Goal: Information Seeking & Learning: Learn about a topic

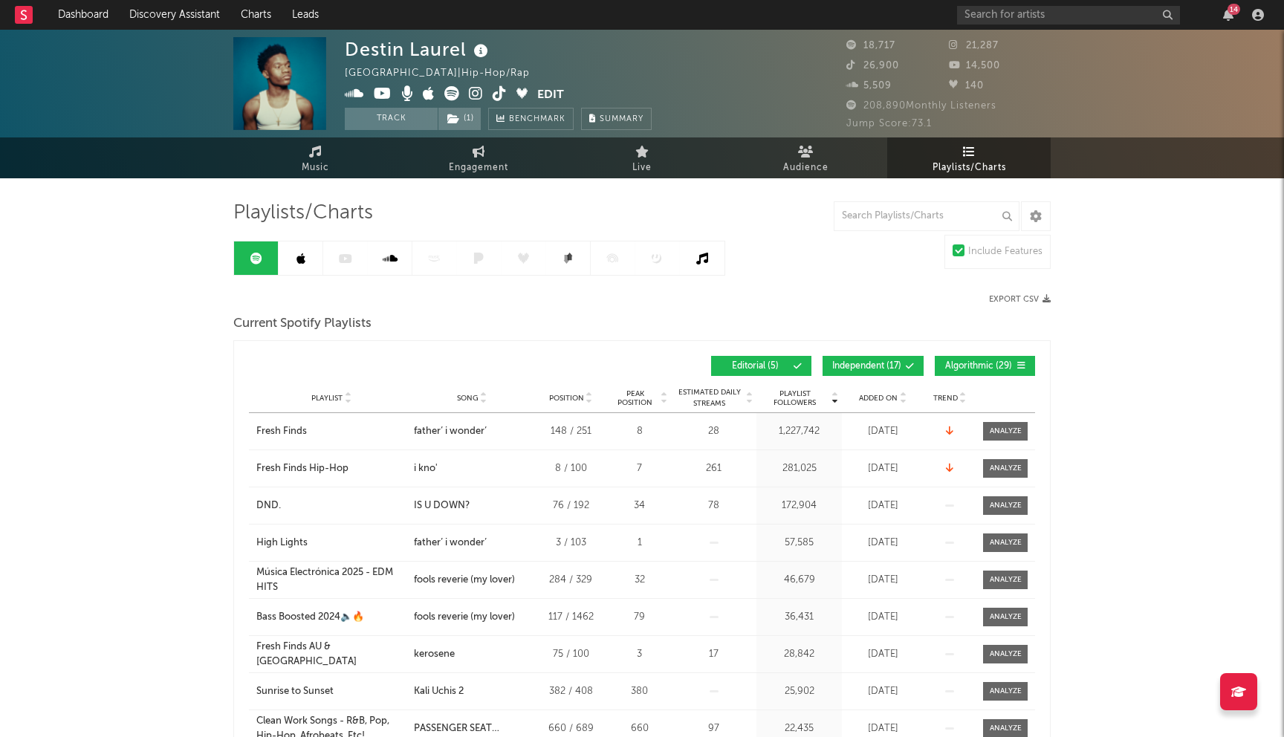
click at [856, 369] on span "Independent ( 17 )" at bounding box center [867, 366] width 69 height 9
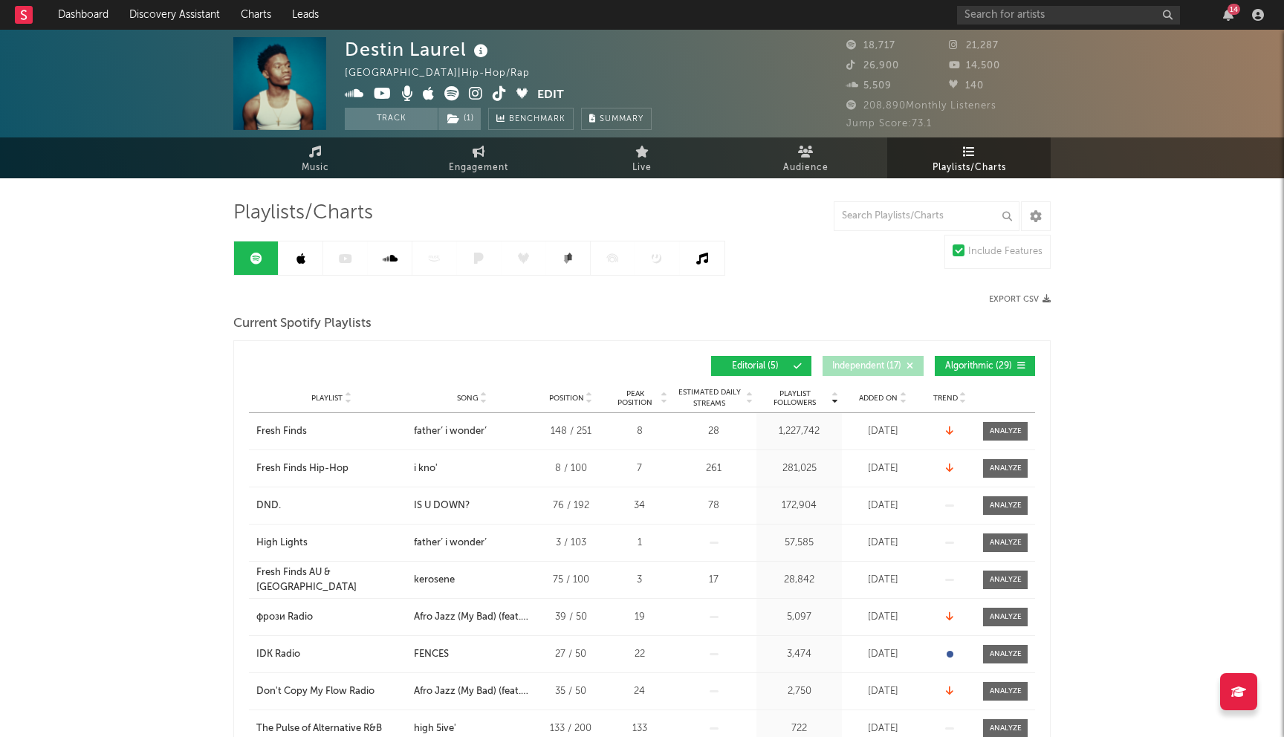
click at [1001, 352] on div "Playlist Followers Playlist Song Position Peak Position Playlist Followers Adde…" at bounding box center [642, 366] width 786 height 35
click at [992, 365] on span "Algorithmic ( 29 )" at bounding box center [979, 366] width 68 height 9
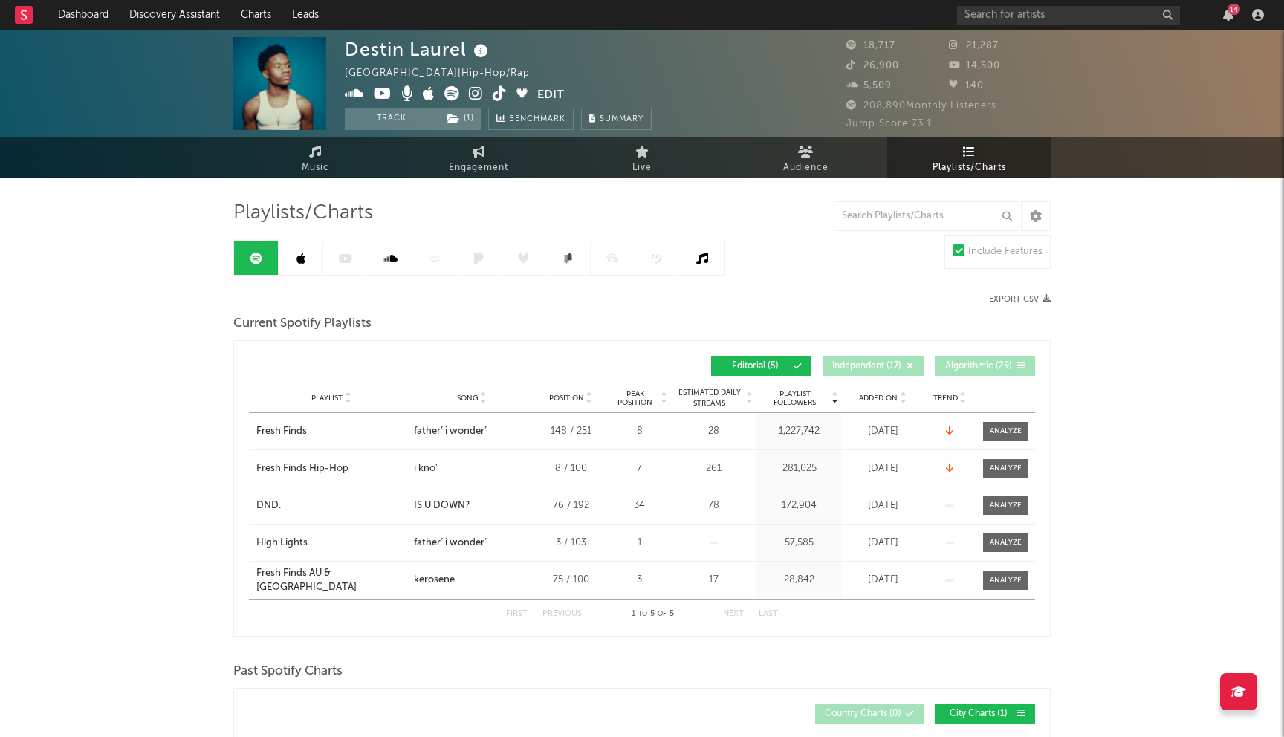
click at [314, 260] on link at bounding box center [301, 258] width 45 height 33
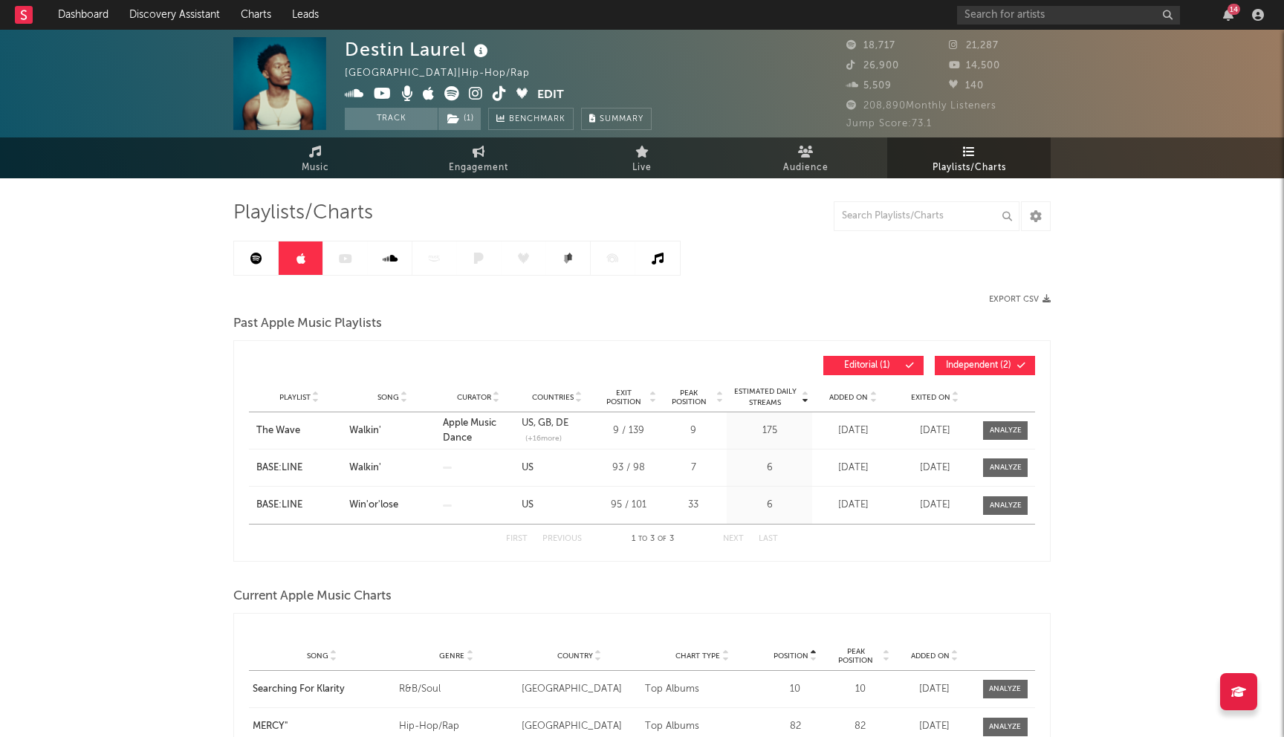
click at [255, 255] on icon at bounding box center [256, 259] width 12 height 12
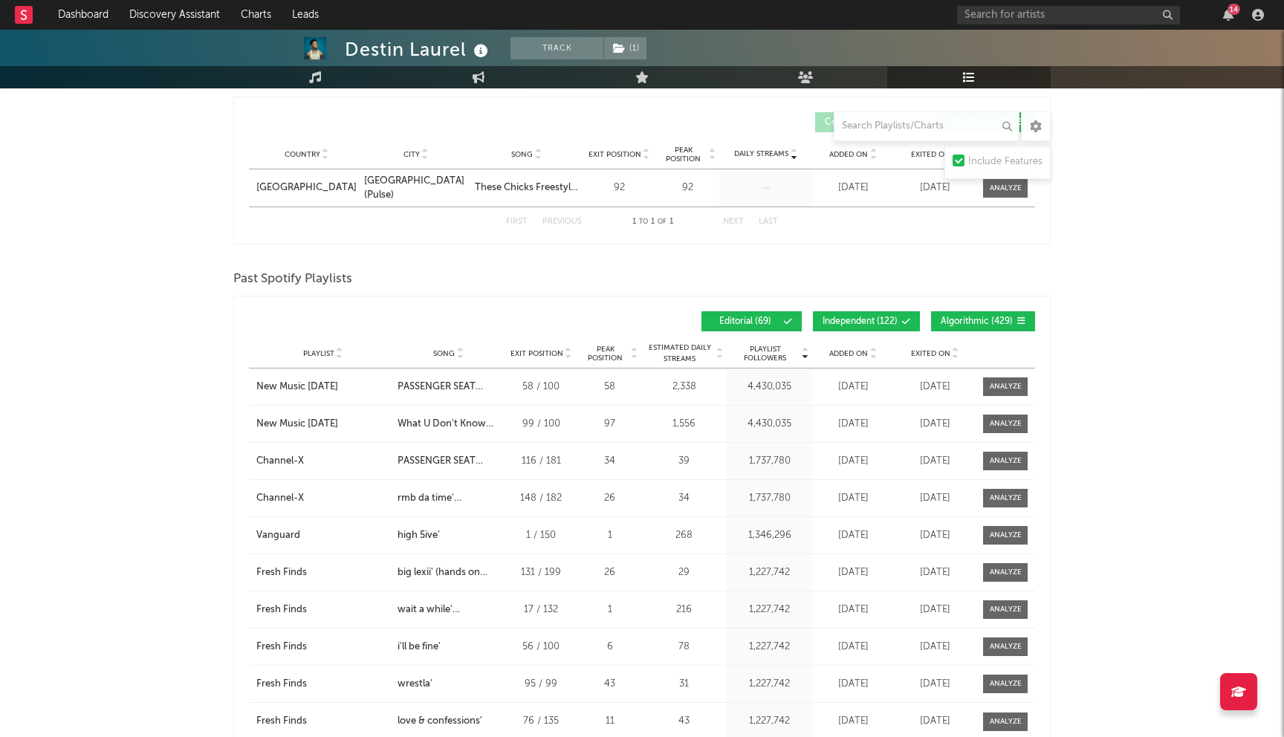
scroll to position [908, 0]
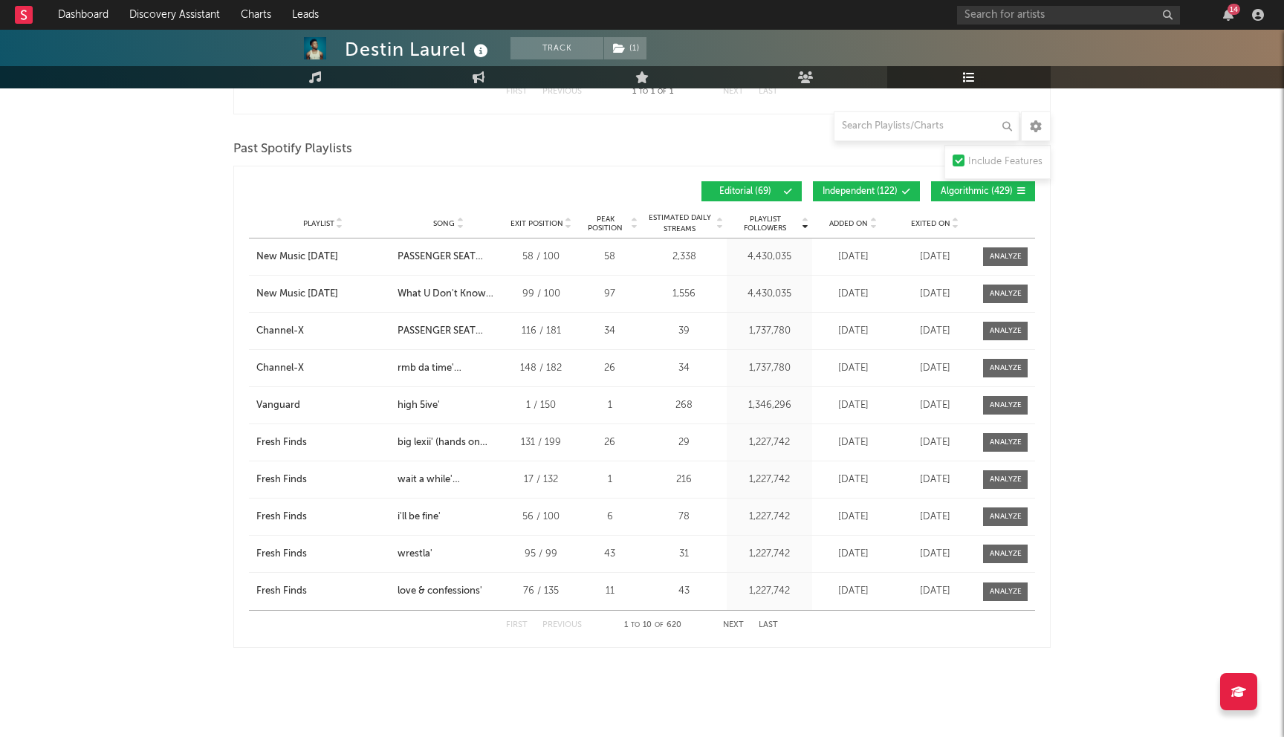
click at [882, 195] on button "Independent ( 122 )" at bounding box center [866, 191] width 107 height 20
click at [947, 195] on button "Algorithmic ( 429 )" at bounding box center [983, 191] width 104 height 20
click at [737, 627] on button "Next" at bounding box center [733, 625] width 21 height 8
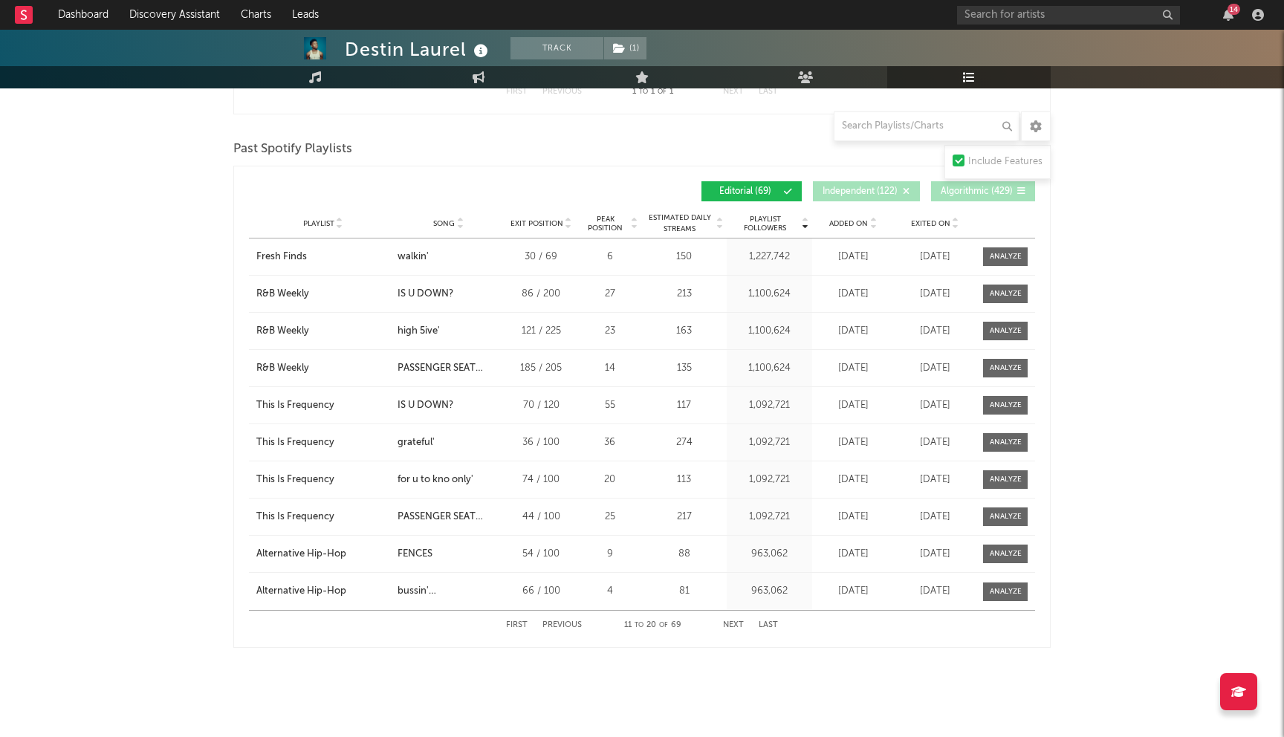
click at [736, 624] on button "Next" at bounding box center [733, 625] width 21 height 8
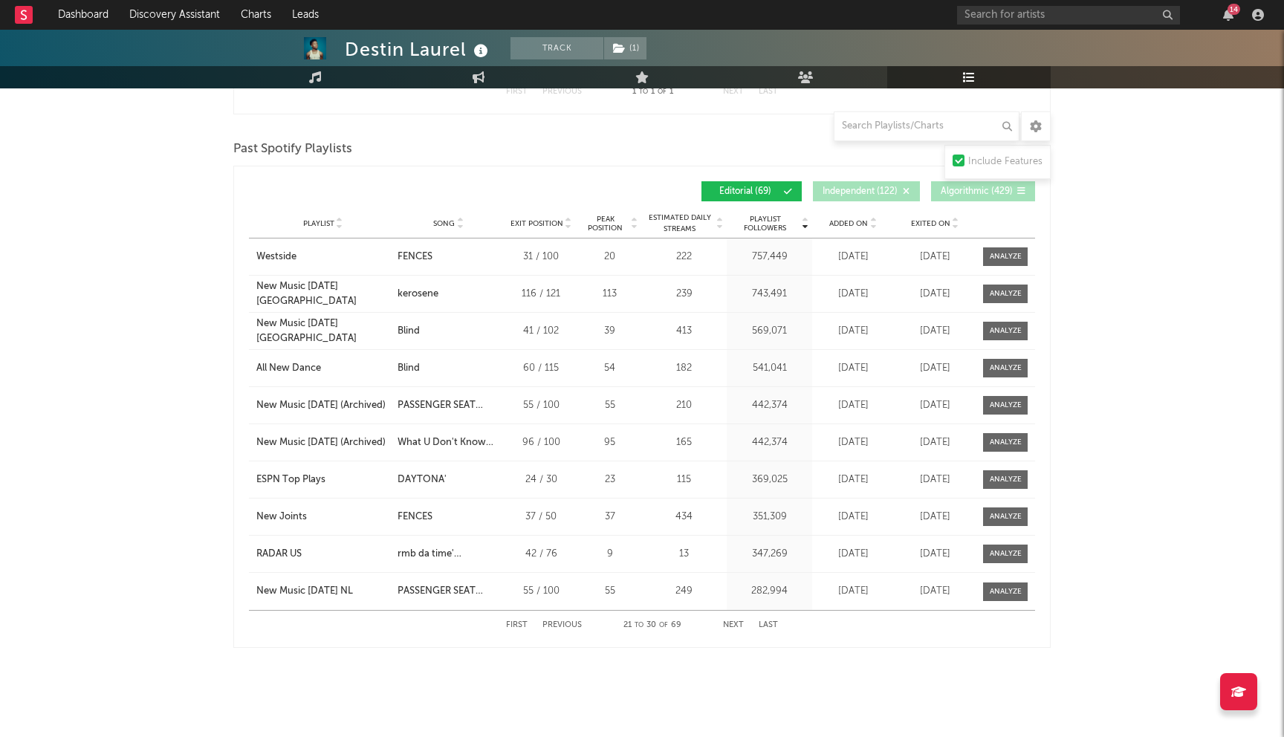
click at [737, 624] on button "Next" at bounding box center [733, 625] width 21 height 8
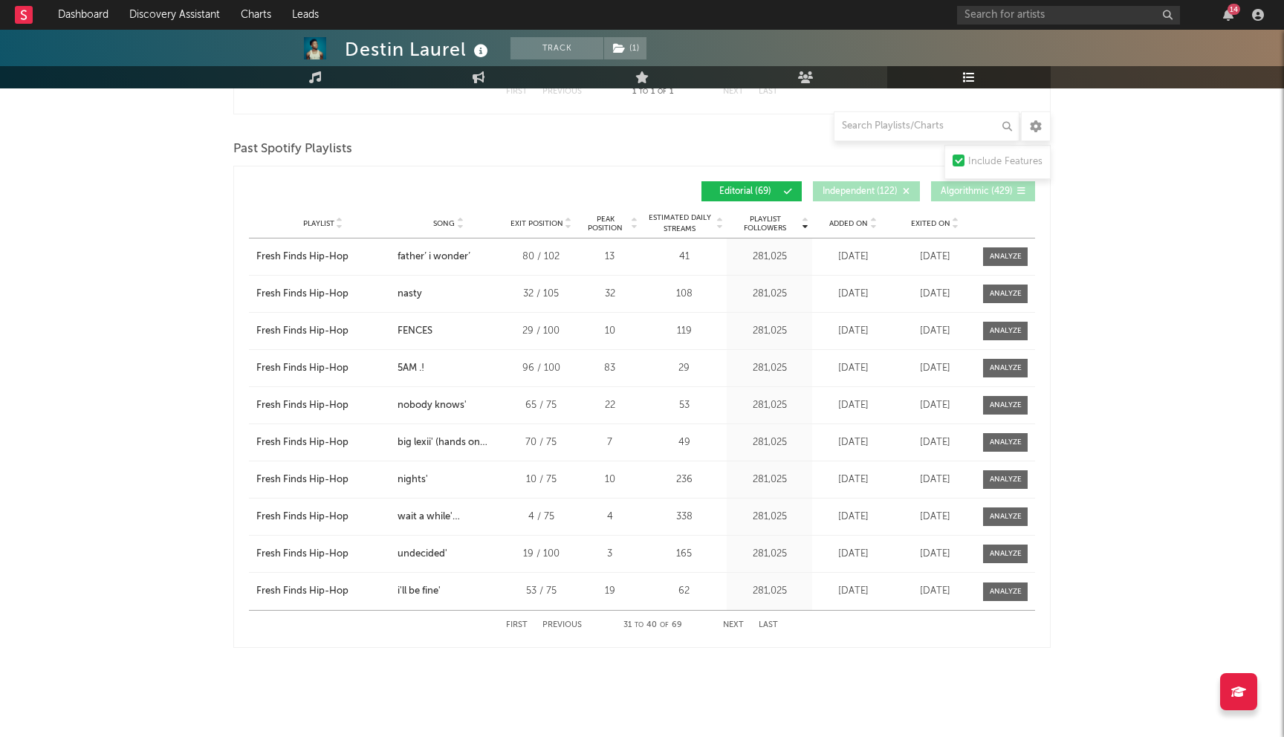
click at [737, 624] on button "Next" at bounding box center [733, 625] width 21 height 8
click at [734, 627] on button "Next" at bounding box center [733, 625] width 21 height 8
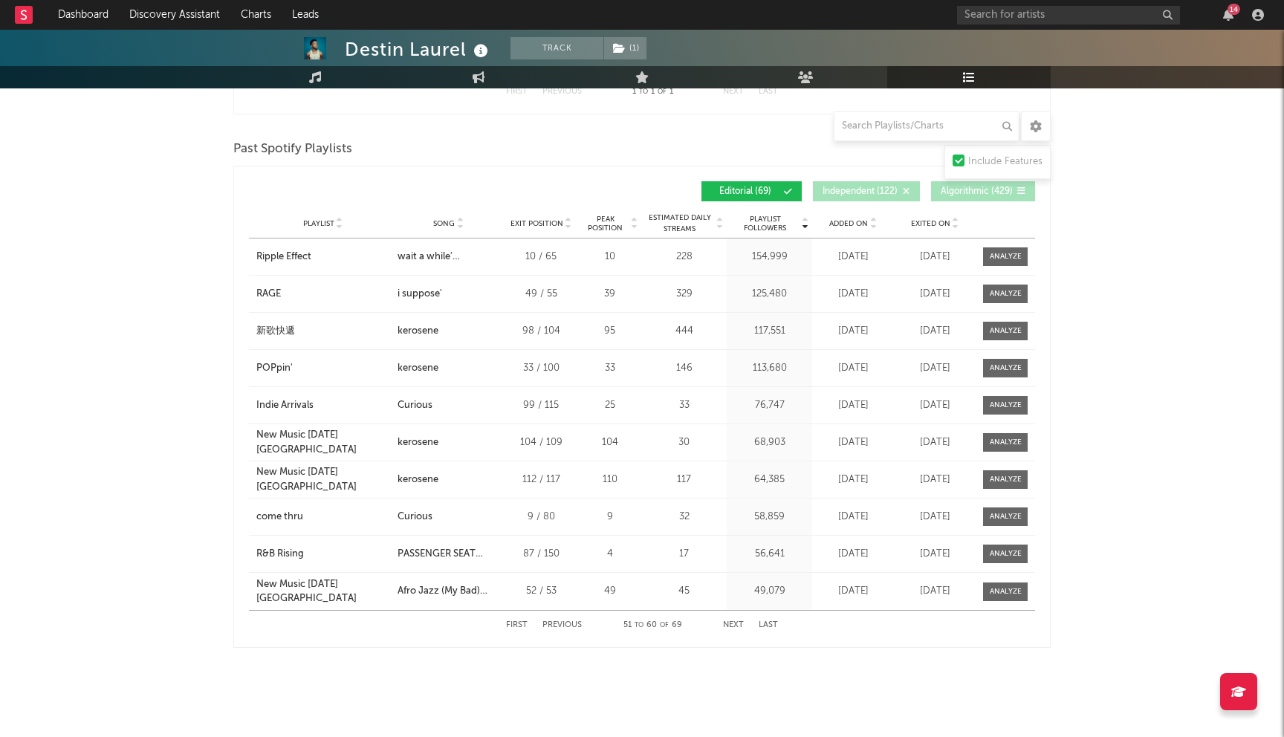
click at [734, 627] on button "Next" at bounding box center [733, 625] width 21 height 8
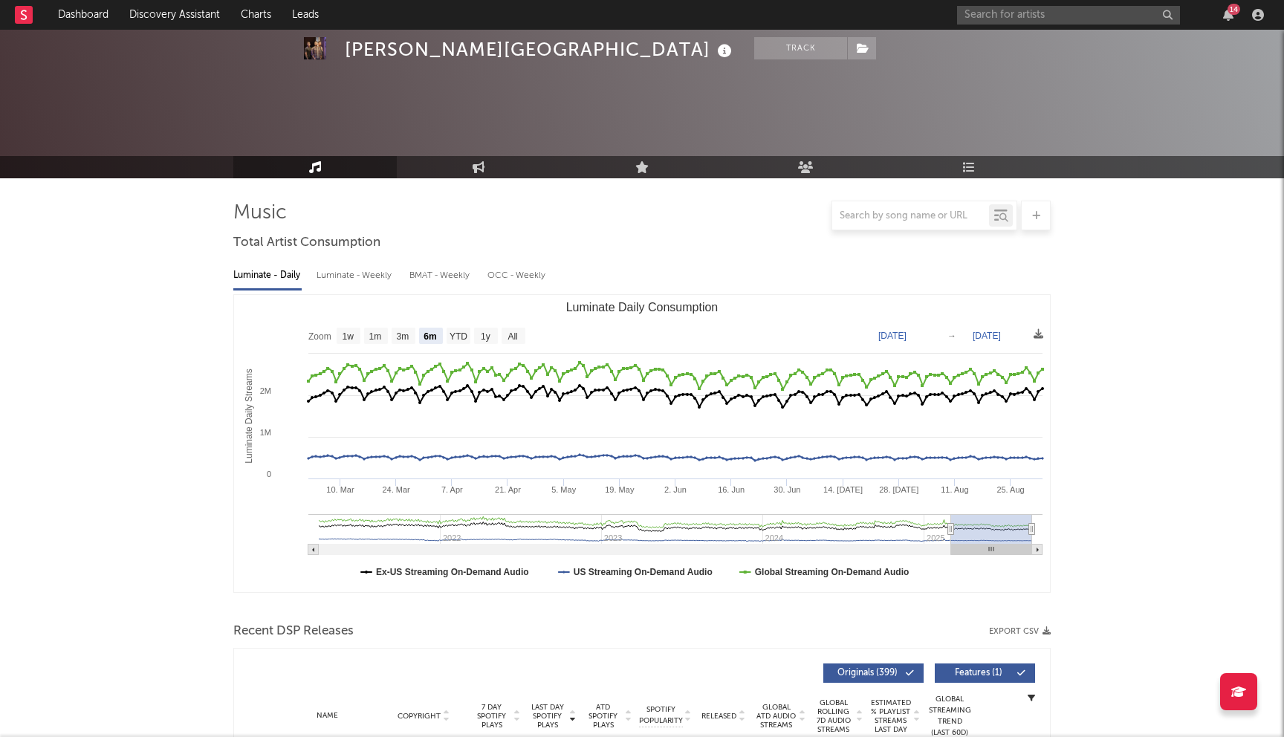
select select "6m"
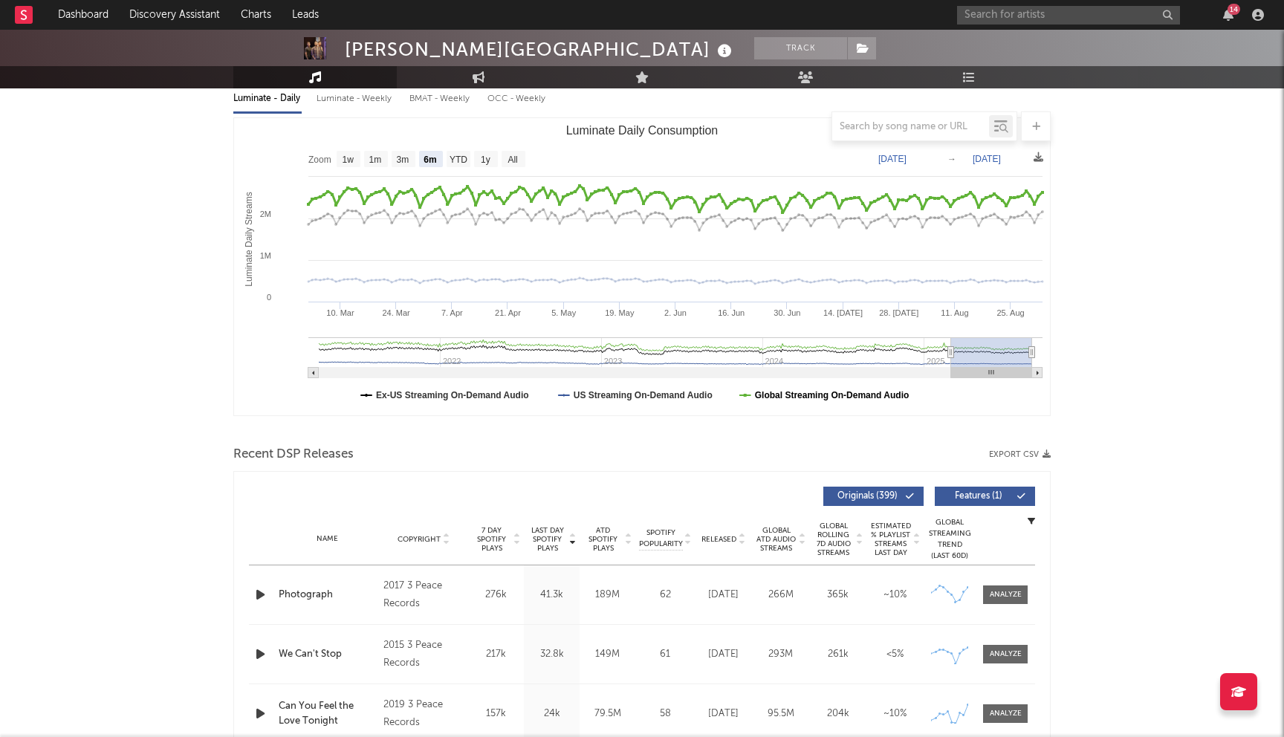
scroll to position [179, 0]
